Goal: Answer question/provide support: Share knowledge or assist other users

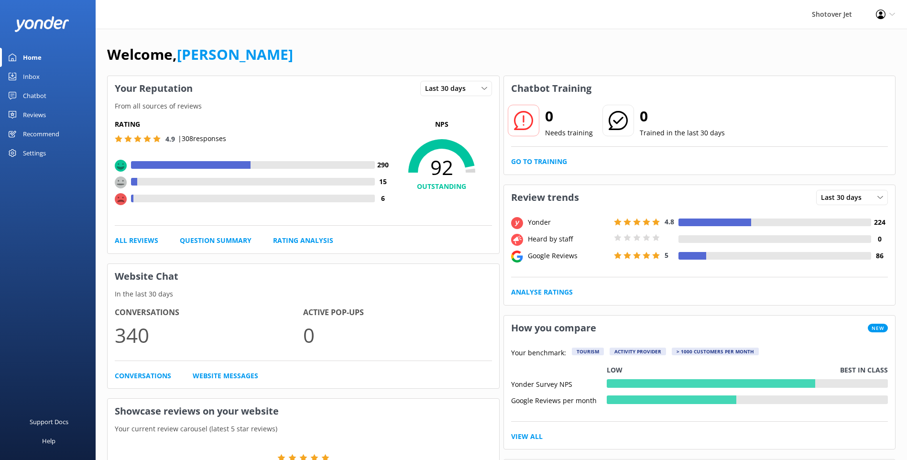
click at [55, 93] on link "Chatbot" at bounding box center [48, 95] width 96 height 19
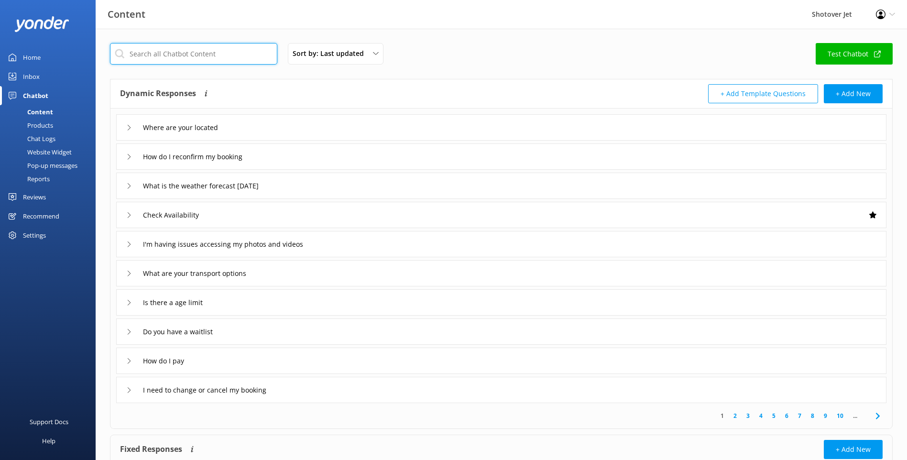
click at [167, 55] on input "text" at bounding box center [193, 54] width 167 height 22
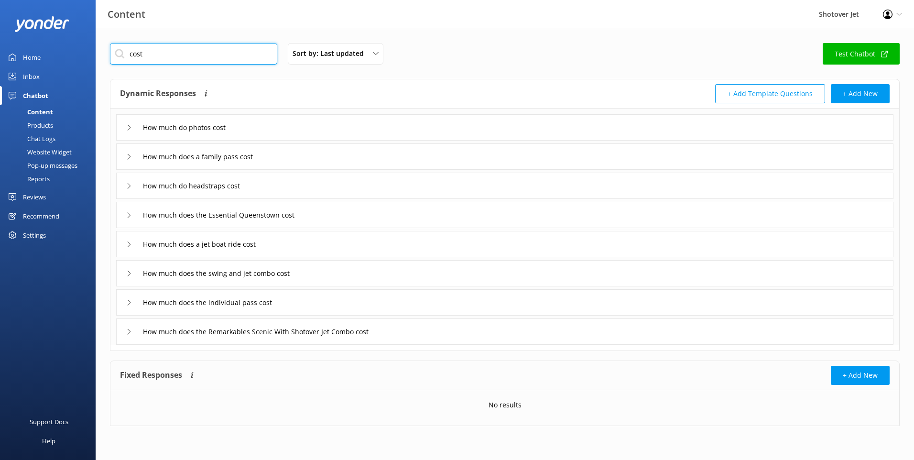
type input "cost"
click at [131, 159] on icon at bounding box center [129, 157] width 6 height 6
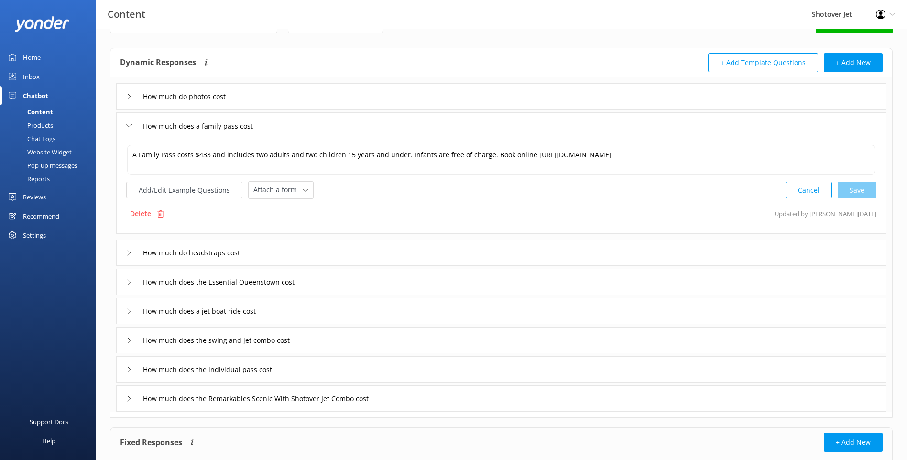
scroll to position [48, 0]
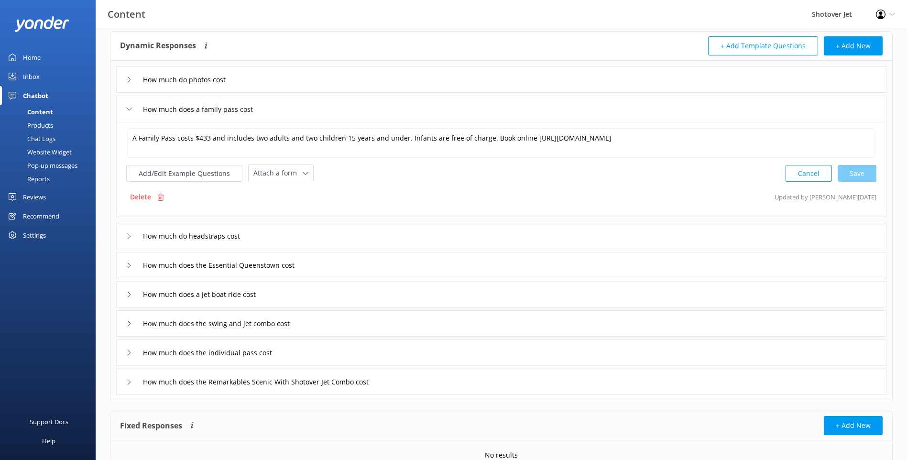
click at [127, 238] on icon at bounding box center [129, 236] width 6 height 6
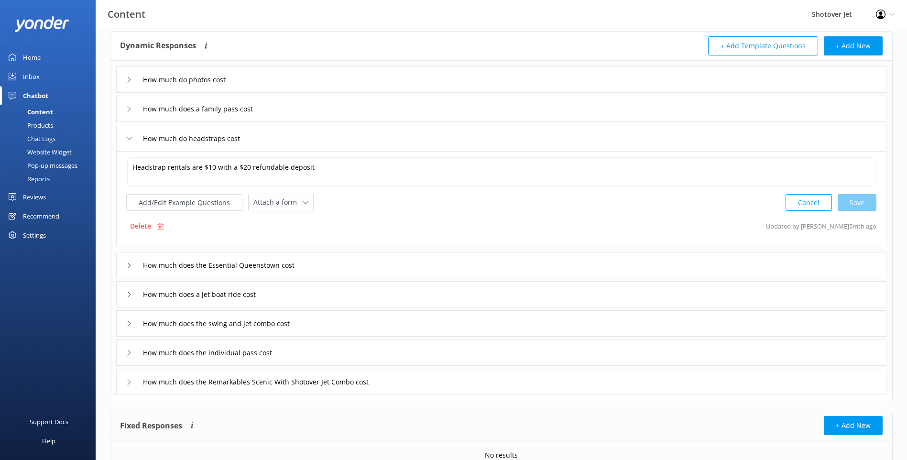
click at [127, 272] on div "How much does the Essential Queenstown cost" at bounding box center [214, 265] width 176 height 16
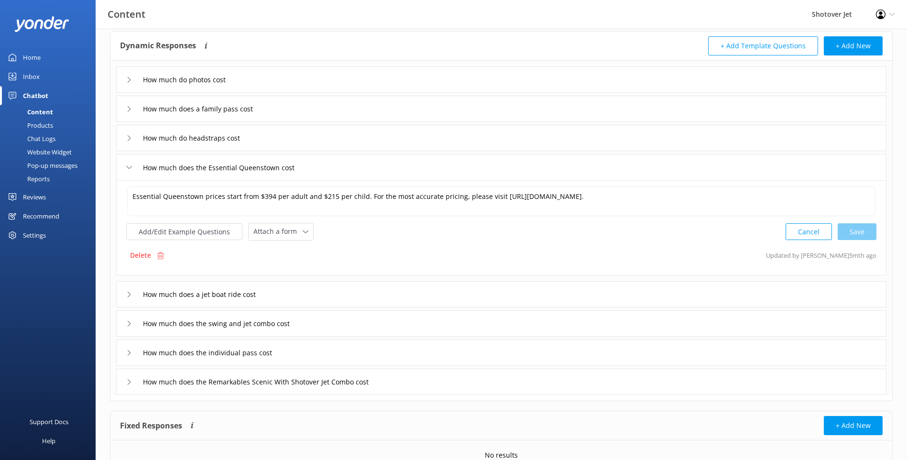
click at [130, 302] on div "How much does a jet boat ride cost" at bounding box center [196, 294] width 141 height 16
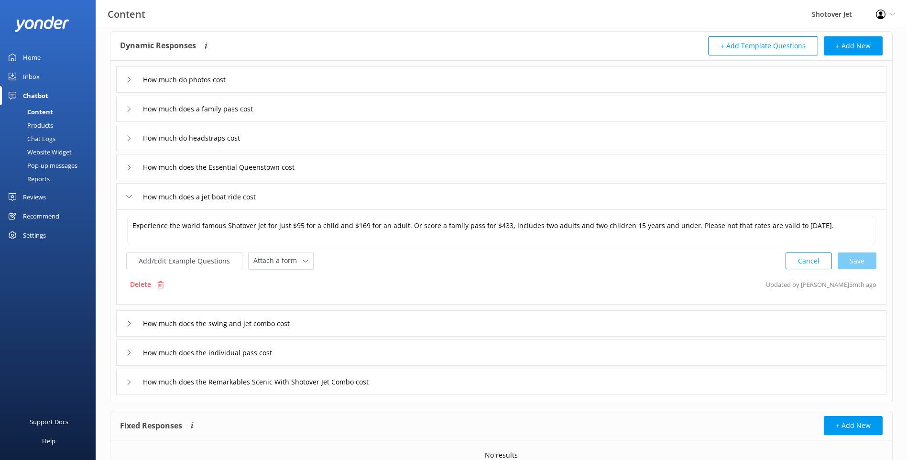
click at [122, 327] on div "How much does the swing and jet combo cost" at bounding box center [501, 323] width 770 height 26
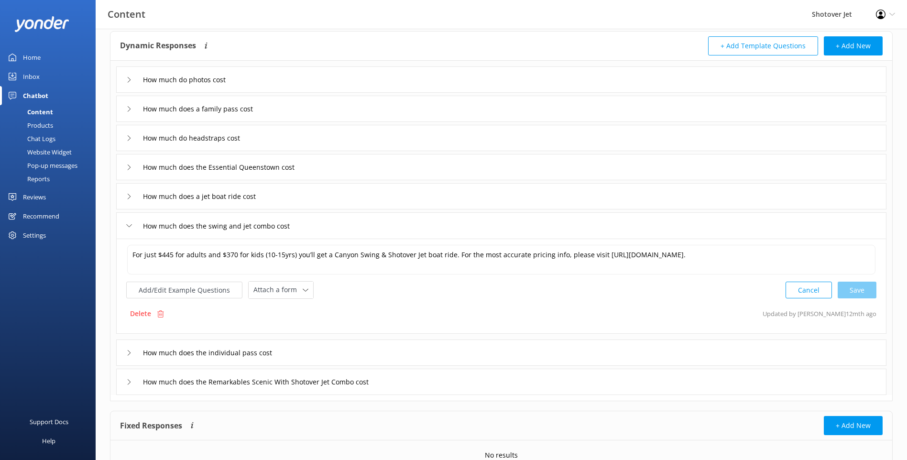
click at [129, 198] on use at bounding box center [129, 196] width 3 height 5
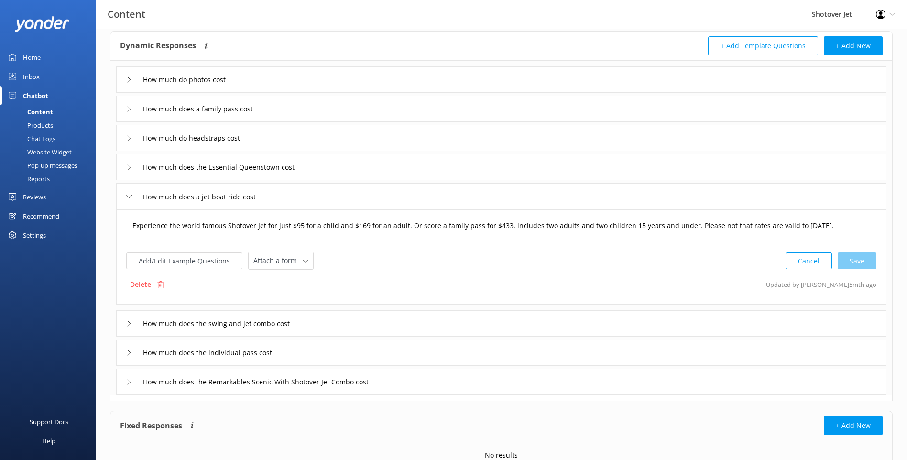
click at [301, 226] on textarea "Experience the world famous Shotover Jet for just $95 for a child and $169 for …" at bounding box center [501, 231] width 748 height 30
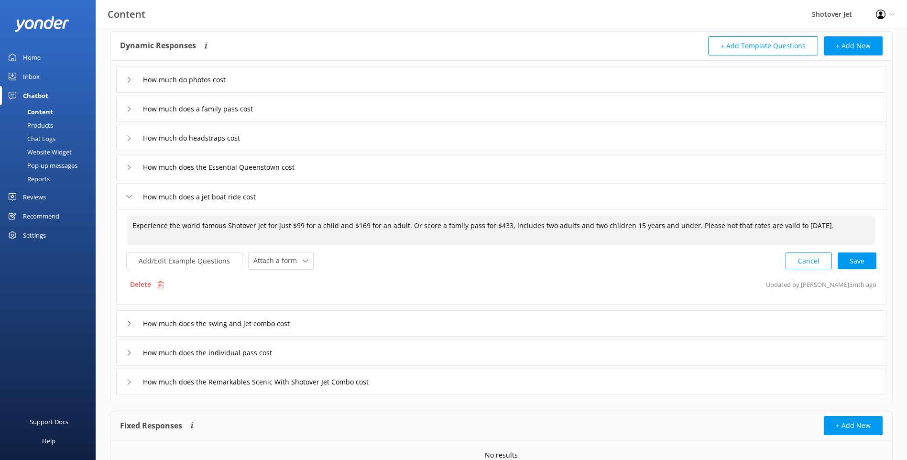
click at [359, 225] on textarea "Experience the world famous Shotover Jet for just $99 for a child and $169 for …" at bounding box center [501, 231] width 748 height 30
click at [501, 225] on textarea "Experience the world famous Shotover Jet for just $99 for a child and $179 for …" at bounding box center [501, 231] width 748 height 30
click at [854, 227] on textarea "Experience the world famous Shotover Jet for just $99 for a child and $179 for …" at bounding box center [501, 231] width 748 height 30
type textarea "Experience the world famous Shotover Jet for just $99 for a child and $179 for …"
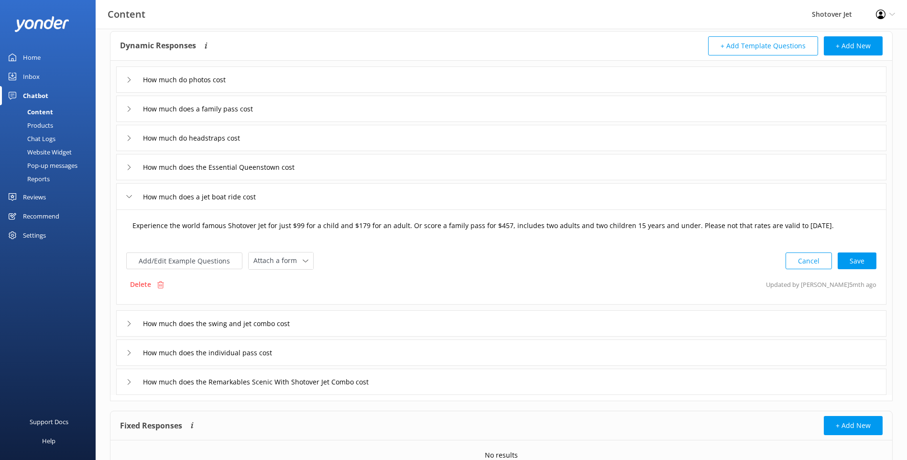
click at [870, 260] on div "Cancel Save" at bounding box center [830, 261] width 91 height 18
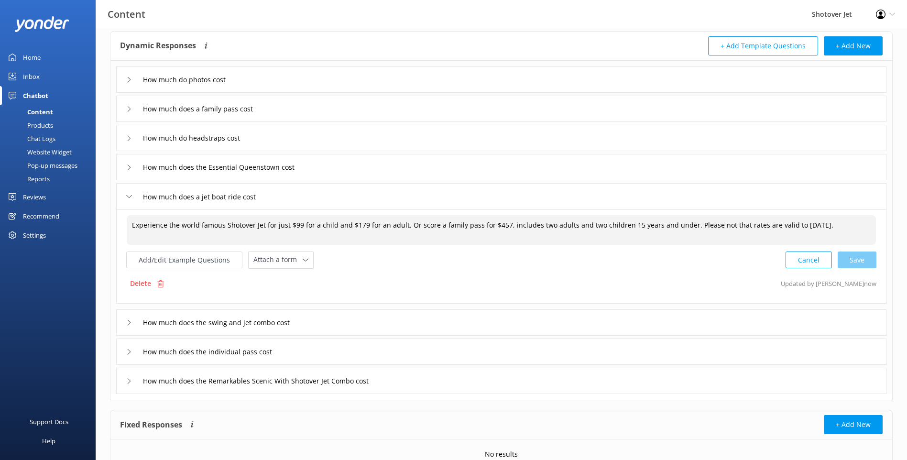
click at [129, 110] on use at bounding box center [129, 108] width 3 height 5
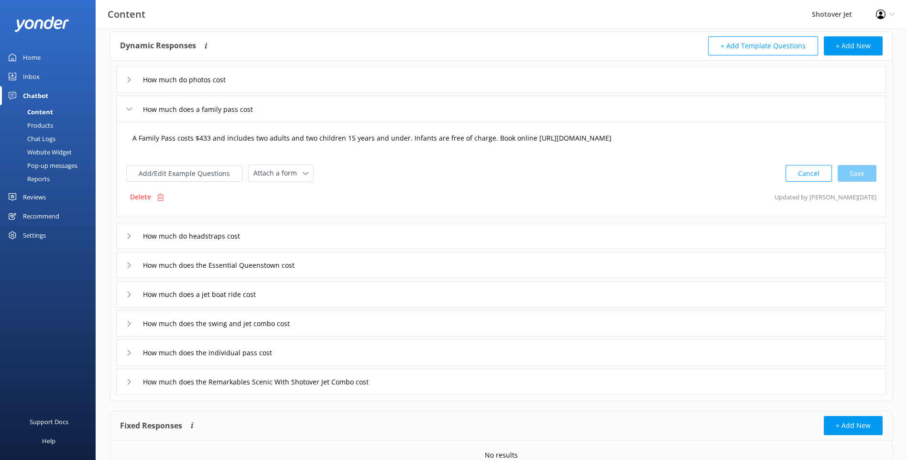
click at [210, 139] on textarea "A Family Pass costs $433 and includes two adults and two children 15 years and …" at bounding box center [501, 143] width 748 height 30
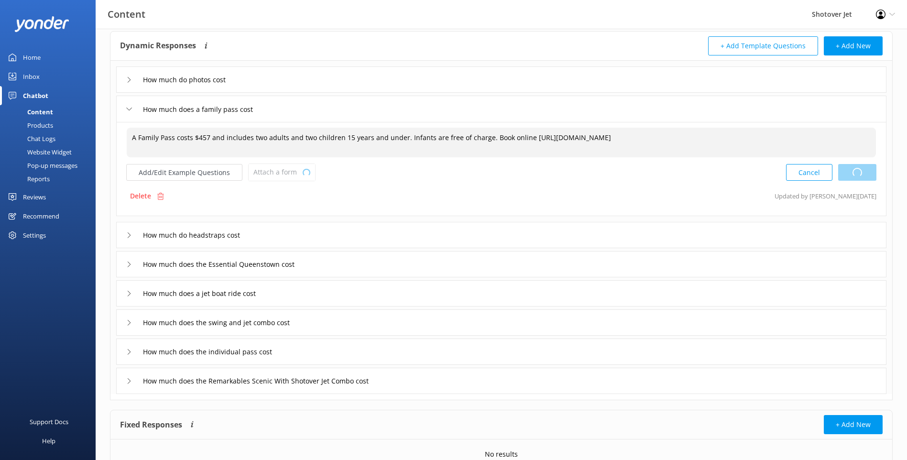
click at [858, 176] on div "Cancel Loading.." at bounding box center [831, 172] width 90 height 18
type textarea "A Family Pass costs $457 and includes two adults and two children 15 years and …"
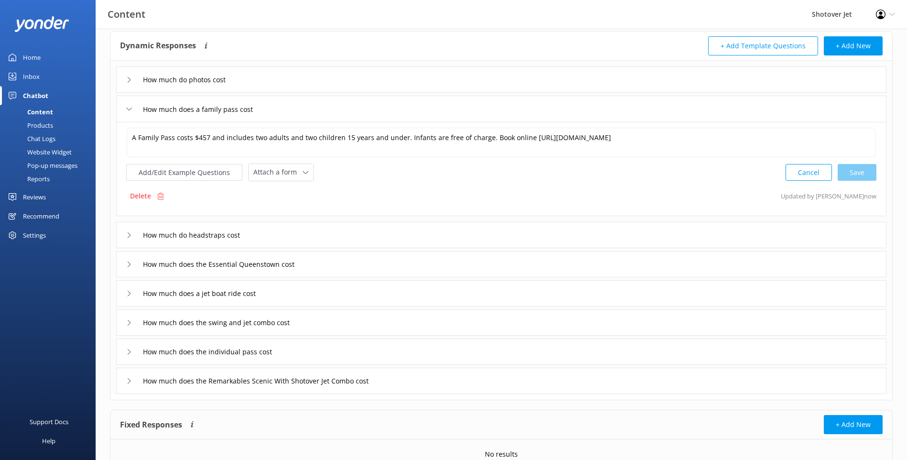
click at [129, 110] on icon at bounding box center [129, 109] width 6 height 6
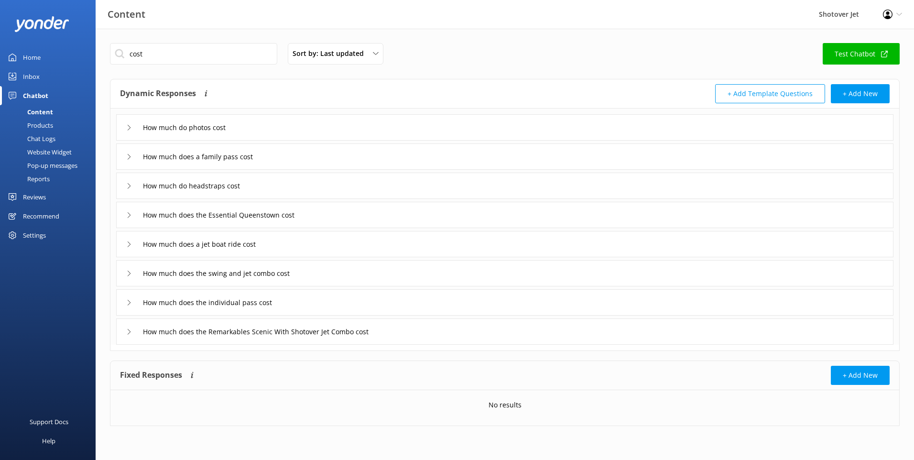
click at [129, 217] on use at bounding box center [129, 214] width 3 height 5
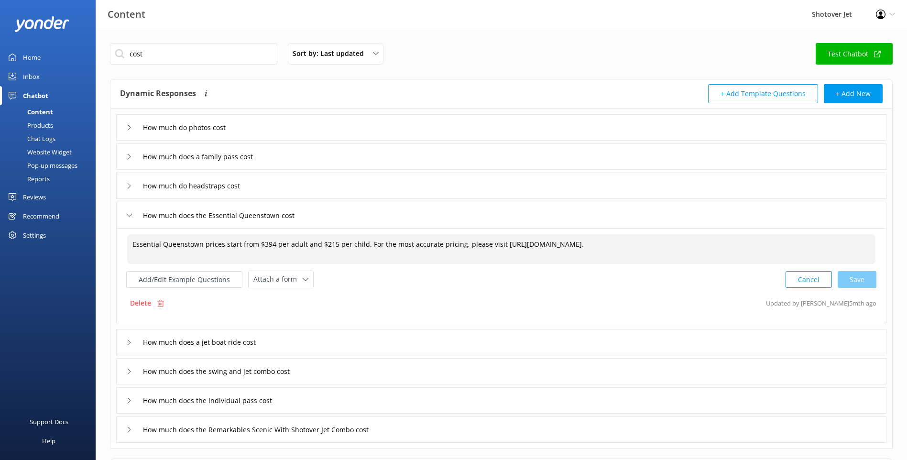
click at [270, 244] on textarea "Essential Queenstown prices start from $394 per adult and $215 per child. For t…" at bounding box center [501, 249] width 748 height 30
click at [331, 246] on textarea "Essential Queenstown prices start from $414 per adult and $215 per child. For t…" at bounding box center [501, 249] width 748 height 30
click at [869, 282] on div "Cancel Save" at bounding box center [830, 280] width 91 height 18
type textarea "Essential Queenstown prices start from $414 per adult and $224 per child. For t…"
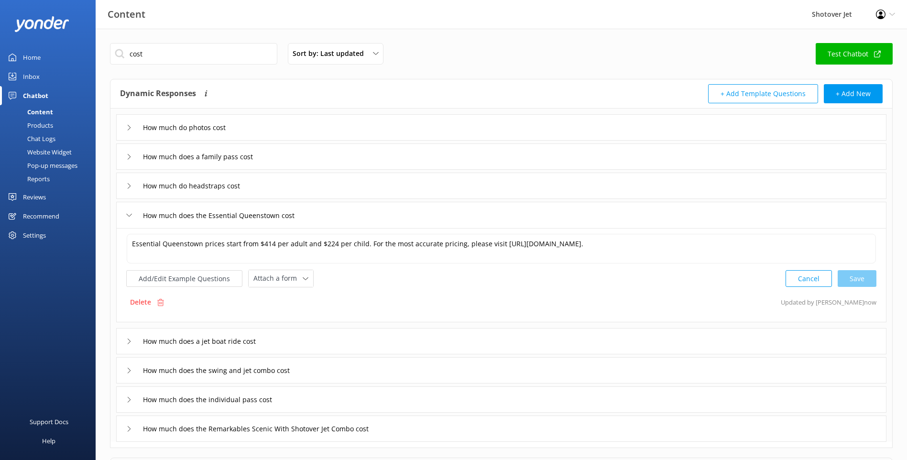
click at [129, 221] on div "How much does the Essential Queenstown cost" at bounding box center [214, 215] width 176 height 16
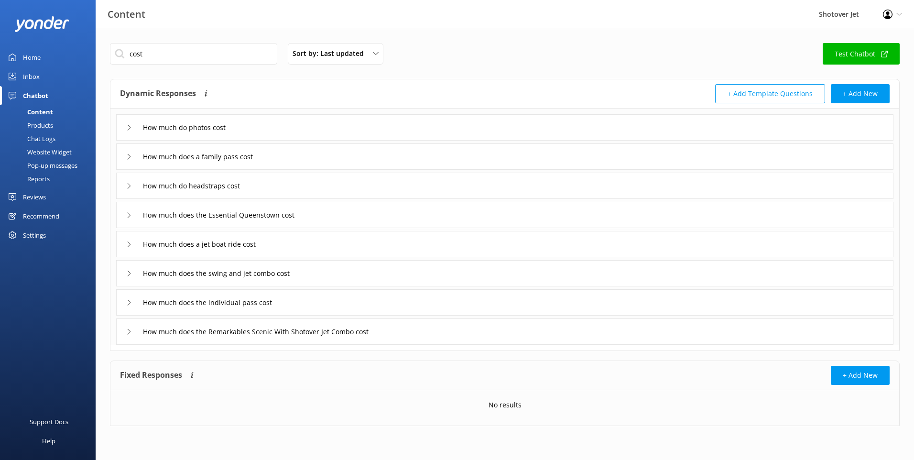
click at [125, 247] on div "How much does a jet boat ride cost" at bounding box center [504, 244] width 777 height 26
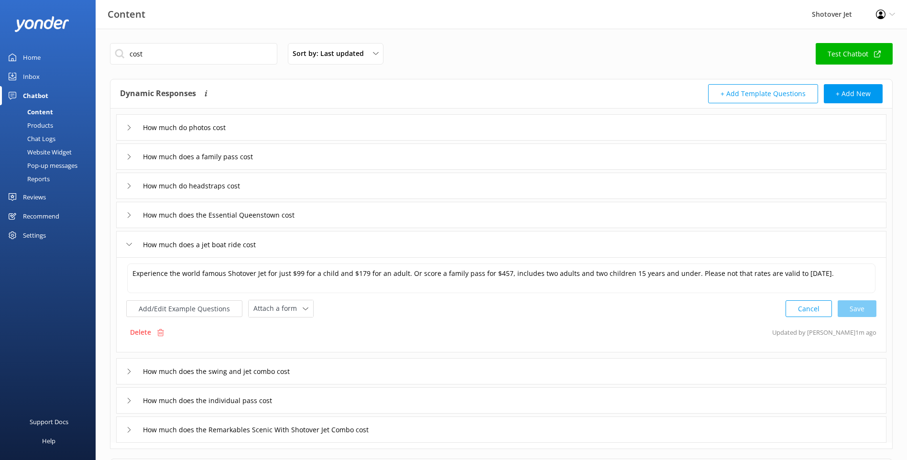
click at [125, 247] on div "How much does a jet boat ride cost" at bounding box center [501, 244] width 770 height 26
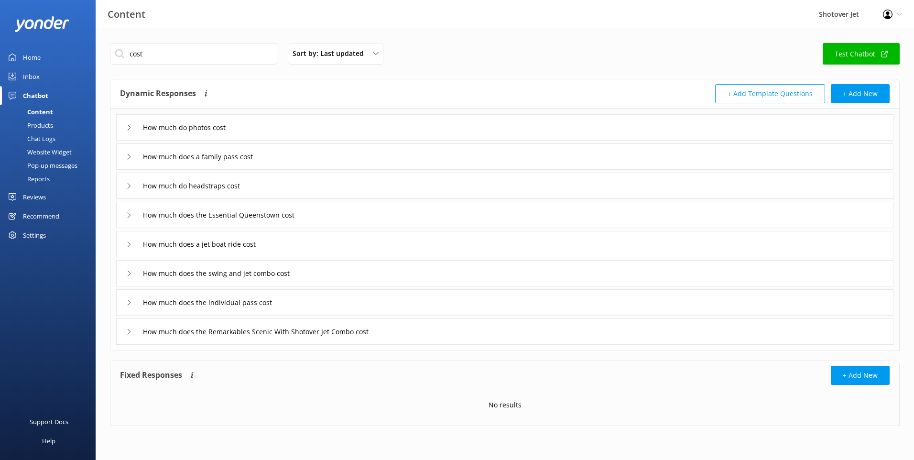
click at [131, 279] on div "How much does the swing and jet combo cost" at bounding box center [212, 273] width 172 height 16
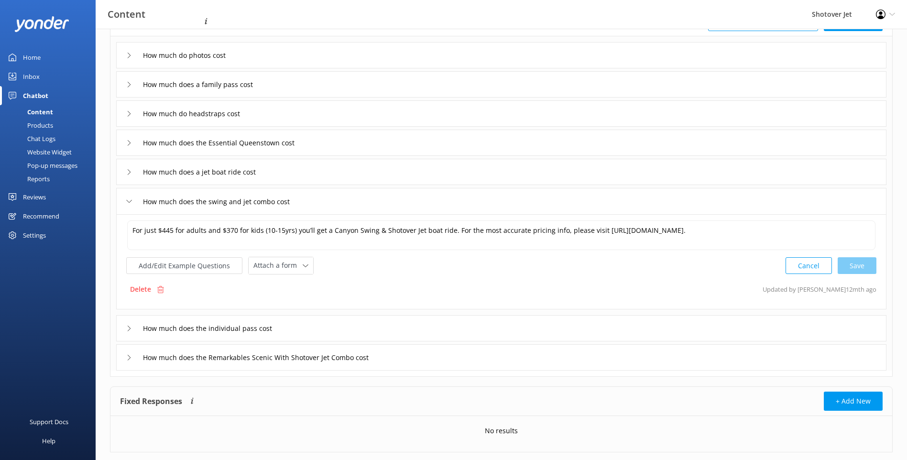
scroll to position [93, 0]
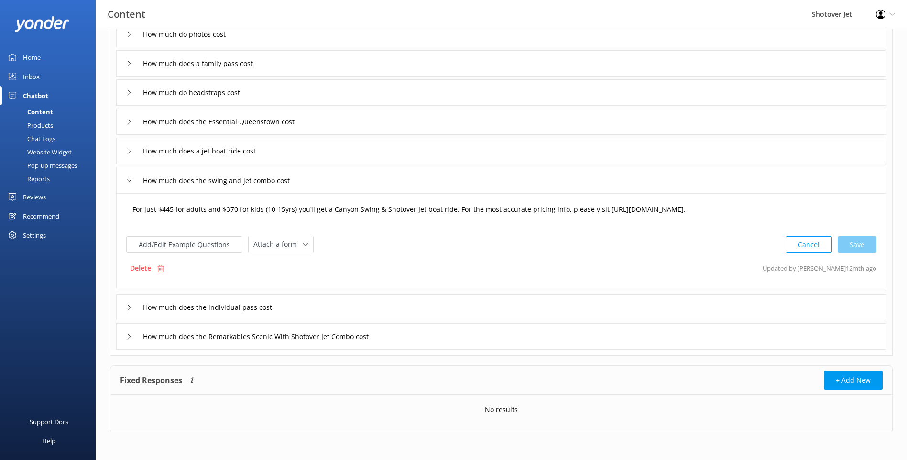
click at [169, 208] on textarea "For just $445 for adults and $370 for kids (10-15yrs) you’ll get a Canyon Swing…" at bounding box center [501, 214] width 748 height 30
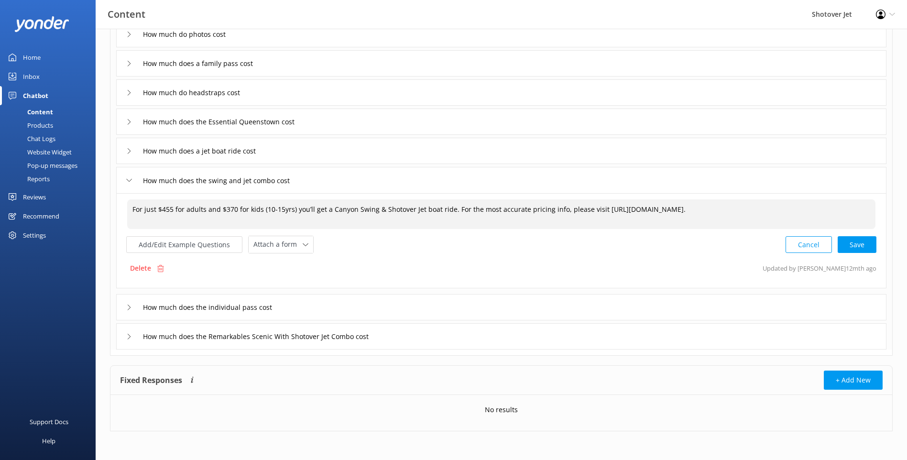
click at [235, 208] on textarea "For just $455 for adults and $370 for kids (10-15yrs) you’ll get a Canyon Swing…" at bounding box center [501, 214] width 748 height 30
click at [858, 246] on div "Cancel Save" at bounding box center [830, 246] width 91 height 18
type textarea "For just $455 for adults and $375 for kids (10-15yrs) you’ll get a Canyon Swing…"
click at [125, 314] on div "How much does the individual pass cost" at bounding box center [501, 307] width 770 height 26
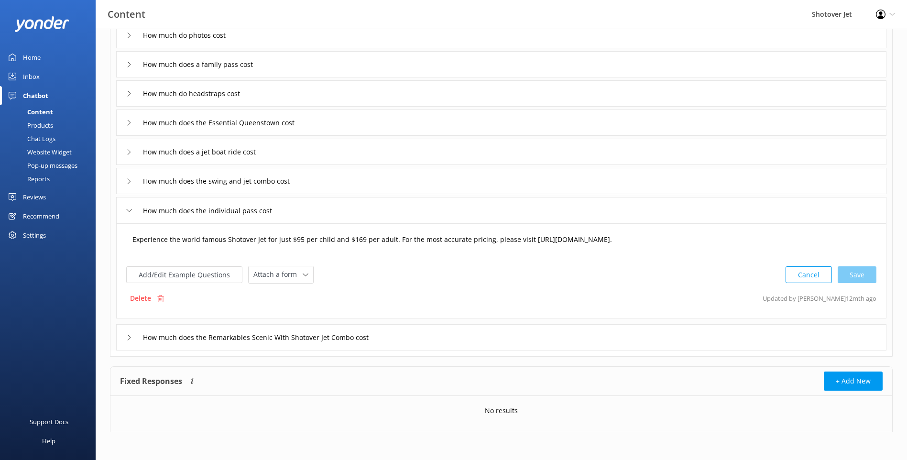
click at [300, 238] on textarea "Experience the world famous Shotover Jet for just $95 per child and $169 per ad…" at bounding box center [501, 244] width 748 height 30
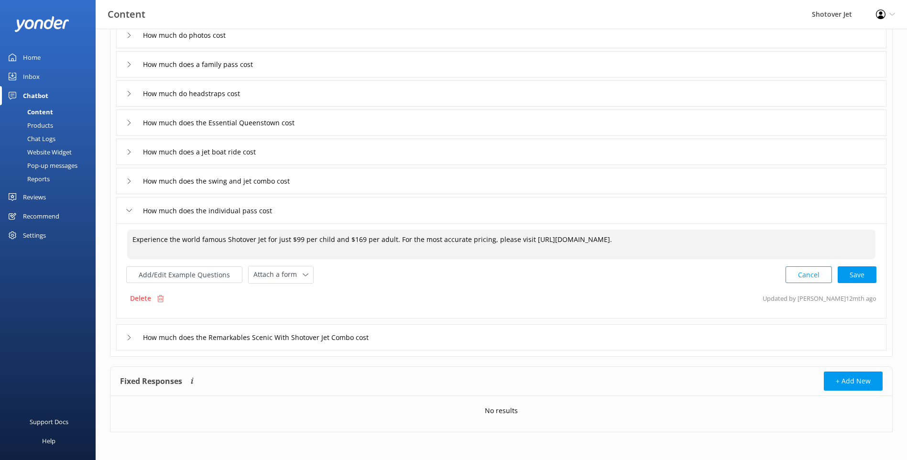
click at [357, 237] on textarea "Experience the world famous Shotover Jet for just $99 per child and $169 per ad…" at bounding box center [501, 244] width 748 height 30
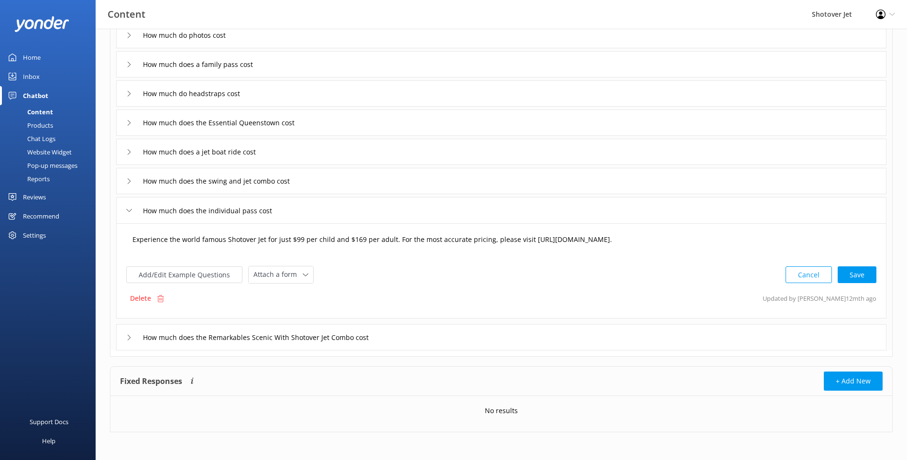
click at [356, 241] on textarea "Experience the world famous Shotover Jet for just $99 per child and $169 per ad…" at bounding box center [501, 244] width 748 height 30
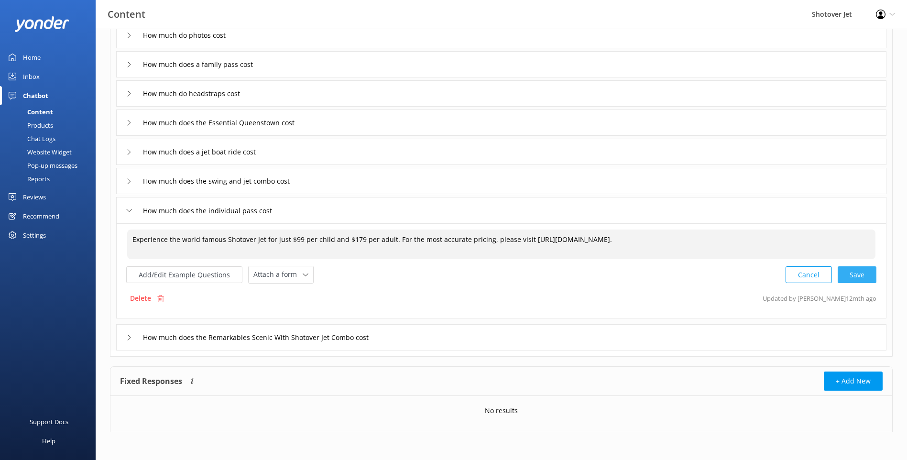
click at [848, 281] on div "Cancel Save" at bounding box center [830, 275] width 91 height 18
type textarea "Experience the world famous Shotover Jet for just $99 per child and $179 per ad…"
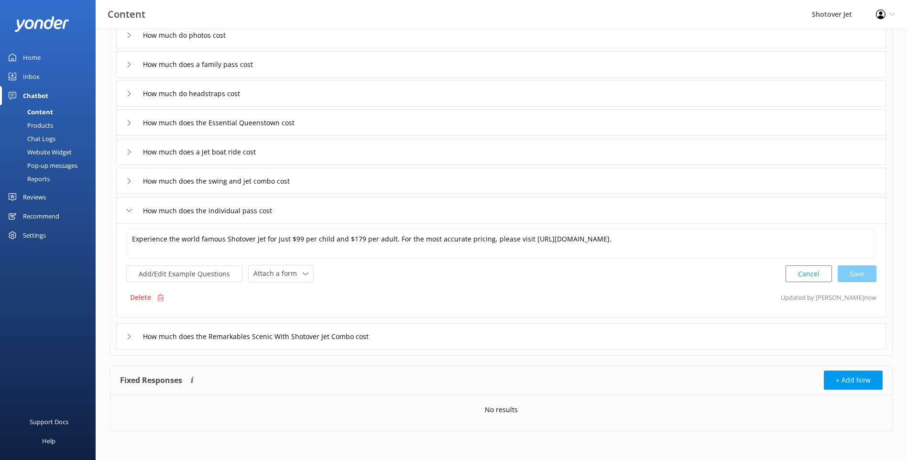
click at [127, 339] on icon at bounding box center [129, 337] width 6 height 6
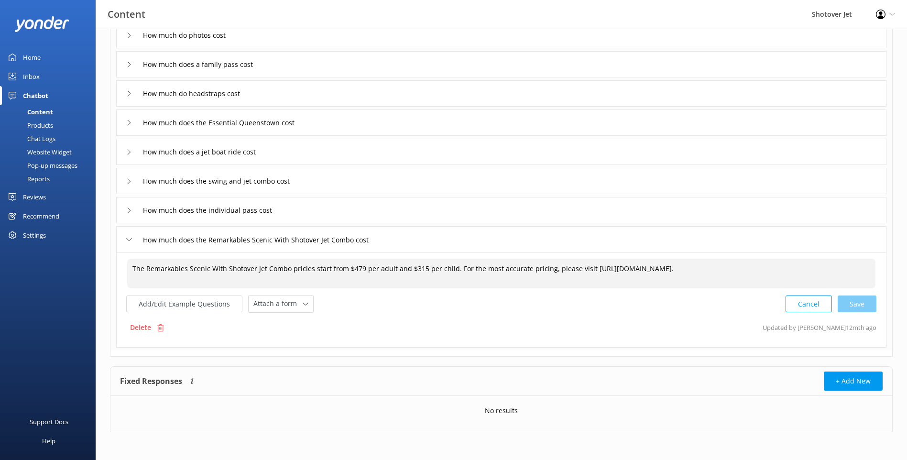
click at [356, 268] on textarea "The Remarkables Scenic With Shotover Jet Combo pricies start from $479 per adul…" at bounding box center [501, 274] width 748 height 30
click at [354, 268] on textarea "The Remarkables Scenic With Shotover Jet Combo prices start from $479 per adult…" at bounding box center [501, 274] width 748 height 30
click at [418, 270] on textarea "The Remarkables Scenic With Shotover Jet Combo prices start from $499 per adult…" at bounding box center [501, 274] width 748 height 30
type textarea "The Remarkables Scenic With Shotover Jet Combo prices start from $499 per adult…"
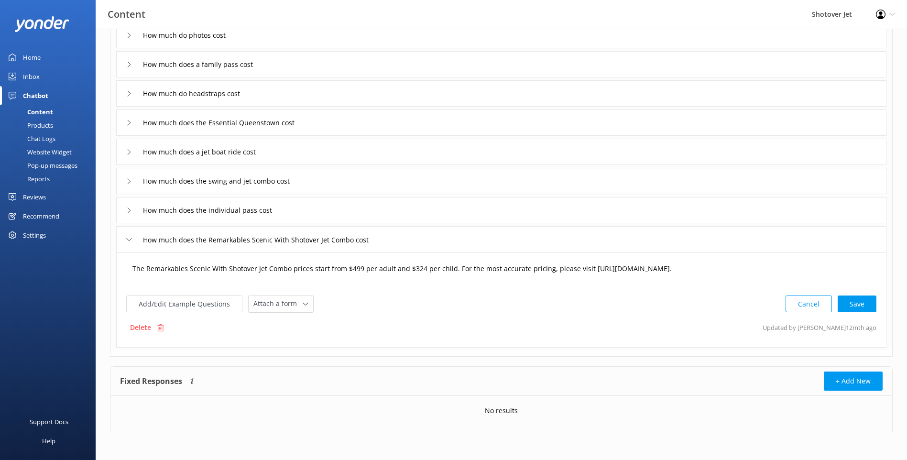
click at [859, 304] on div "Cancel Save" at bounding box center [830, 304] width 91 height 18
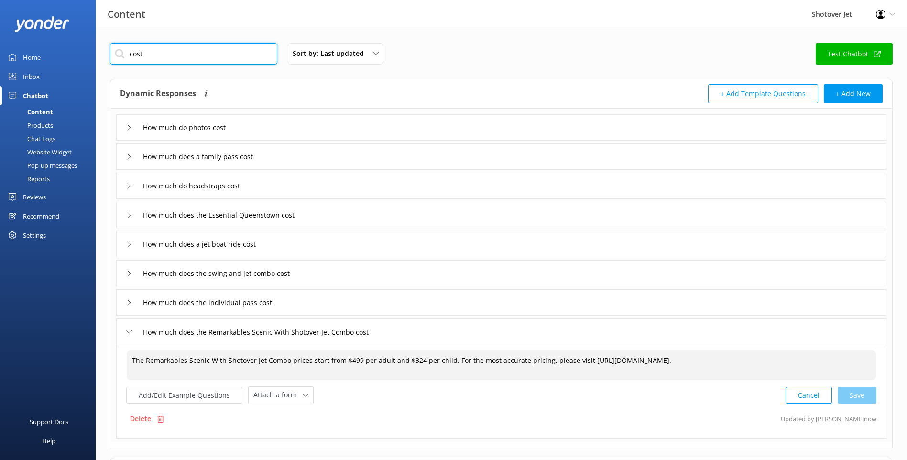
click at [193, 56] on input "cost" at bounding box center [193, 54] width 167 height 22
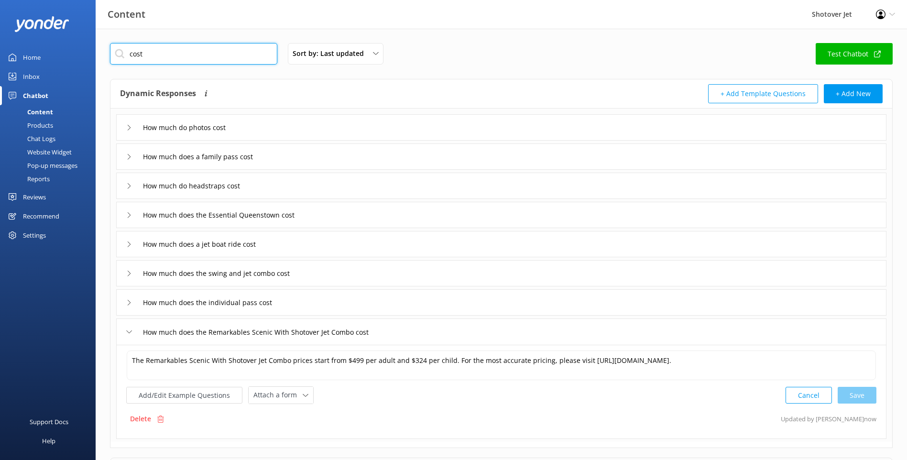
drag, startPoint x: 192, startPoint y: 56, endPoint x: 109, endPoint y: 50, distance: 82.9
click at [109, 50] on div "cost Sort by: Last updated Title (A-Z) Last updated Test Chatbot Dynamic Respon…" at bounding box center [501, 290] width 811 height 523
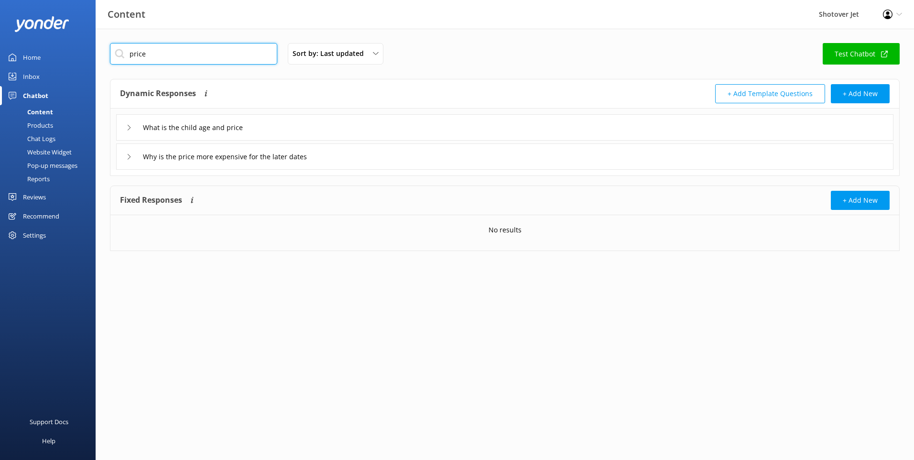
type input "price"
click at [128, 130] on use at bounding box center [129, 127] width 3 height 5
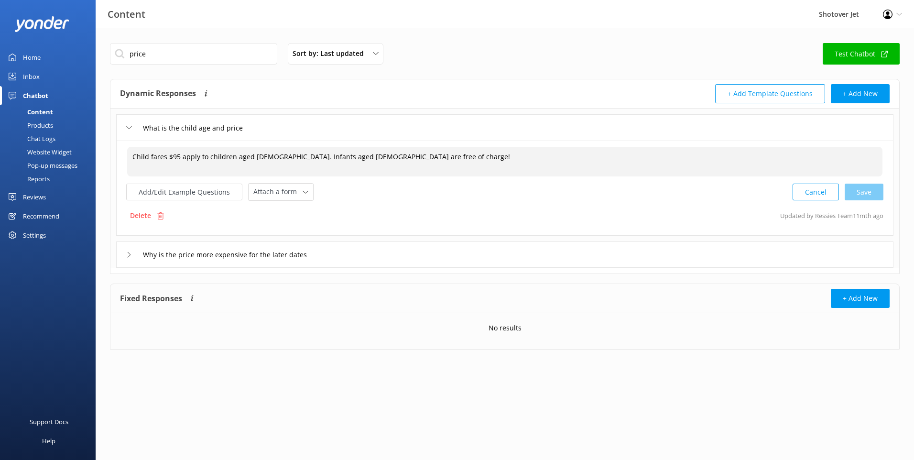
click at [178, 158] on textarea "Child fares $95 apply to children aged [DEMOGRAPHIC_DATA]. Infants aged [DEMOGR…" at bounding box center [504, 162] width 755 height 30
click at [179, 159] on textarea "Child fares $95 apply to children aged [DEMOGRAPHIC_DATA]. Infants aged [DEMOGR…" at bounding box center [504, 162] width 755 height 30
click at [881, 194] on div "Cancel Loading.." at bounding box center [838, 191] width 90 height 18
type textarea "Child fares $99 apply to children aged [DEMOGRAPHIC_DATA]. Infants aged [DEMOGR…"
click at [126, 258] on div "Why is the price more expensive for the later dates" at bounding box center [229, 254] width 207 height 16
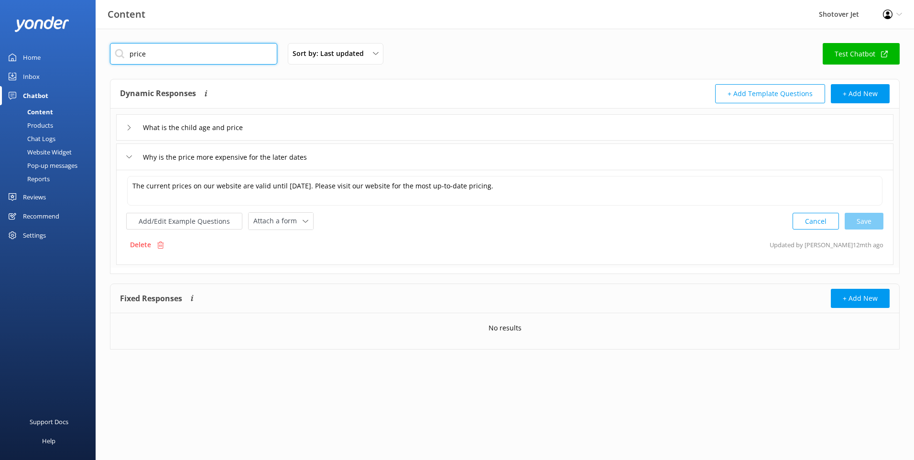
drag, startPoint x: 226, startPoint y: 52, endPoint x: 93, endPoint y: 52, distance: 132.4
click at [93, 52] on div "Content Shotover Jet Profile Settings Logout Home Inbox Chatbot Content Product…" at bounding box center [457, 203] width 914 height 349
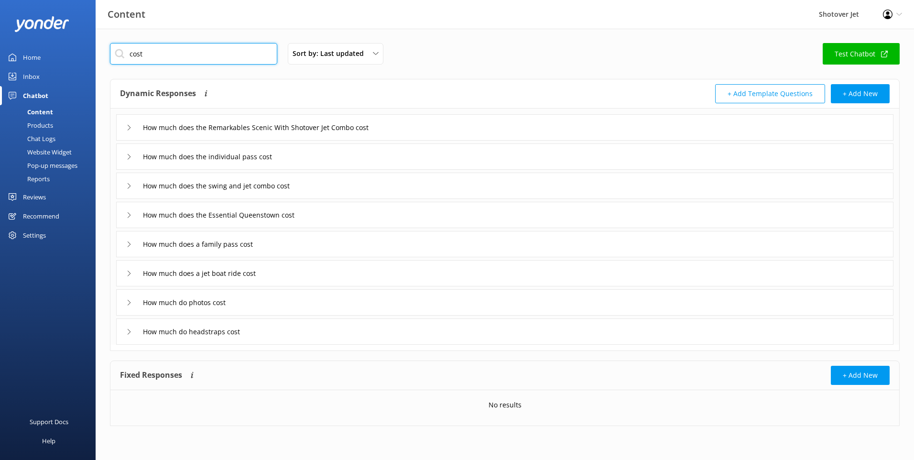
type input "cost"
click at [131, 276] on div "How much does a jet boat ride cost" at bounding box center [196, 273] width 141 height 16
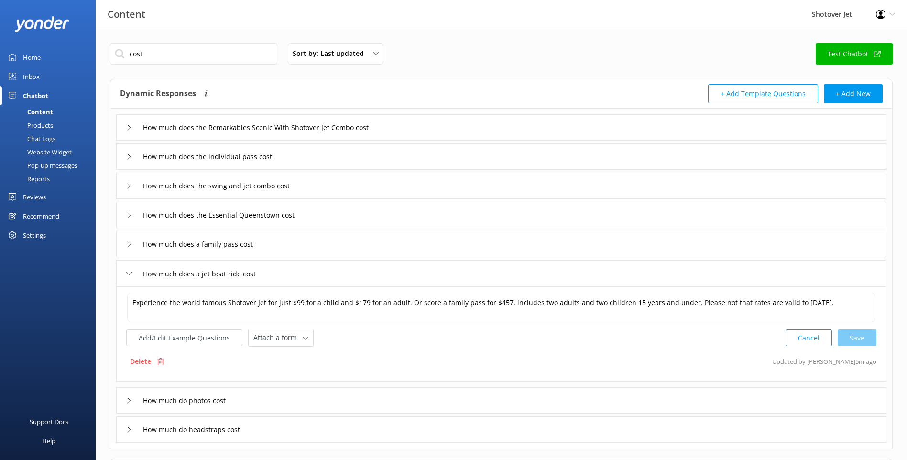
click at [131, 276] on div "How much does a jet boat ride cost" at bounding box center [196, 274] width 141 height 16
